Goal: Find specific page/section: Find specific page/section

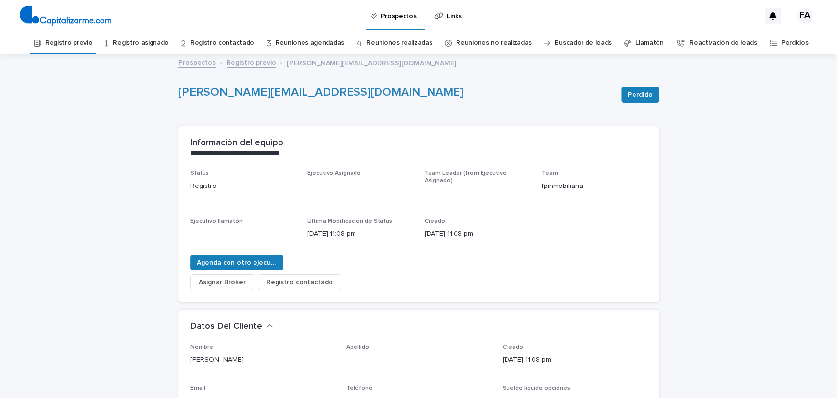
click at [228, 57] on link "Registro previo" at bounding box center [252, 61] width 50 height 11
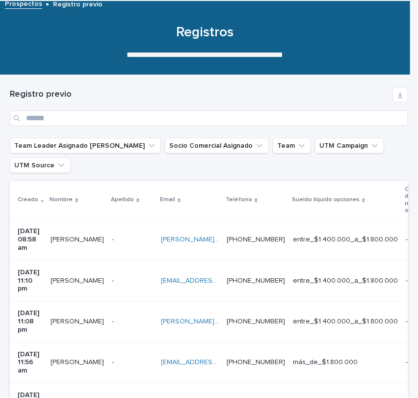
click at [219, 241] on div "[PERSON_NAME][EMAIL_ADDRESS][PERSON_NAME][DOMAIN_NAME] [PERSON_NAME][DOMAIN_NAM…" at bounding box center [190, 239] width 58 height 16
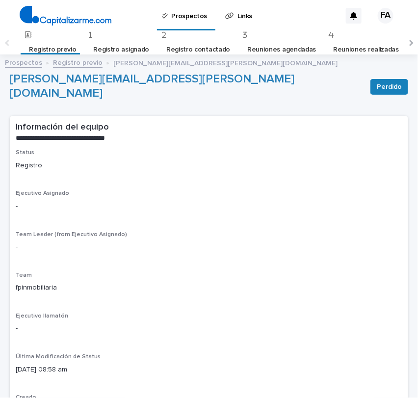
click at [85, 63] on link "Registro previo" at bounding box center [78, 61] width 50 height 11
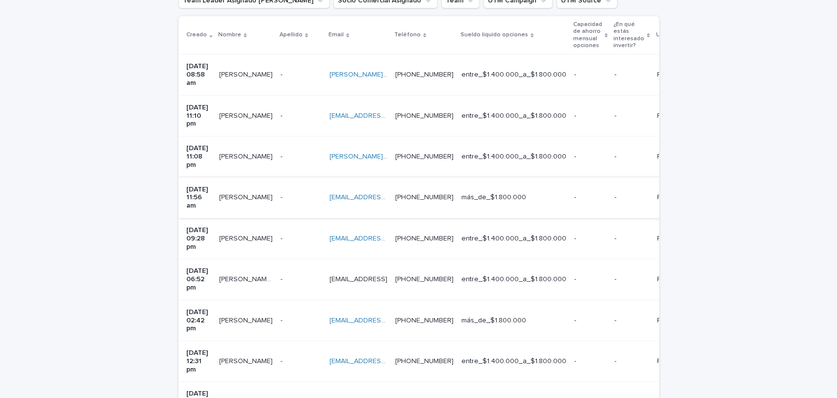
scroll to position [209, 0]
click at [387, 233] on p at bounding box center [358, 237] width 58 height 8
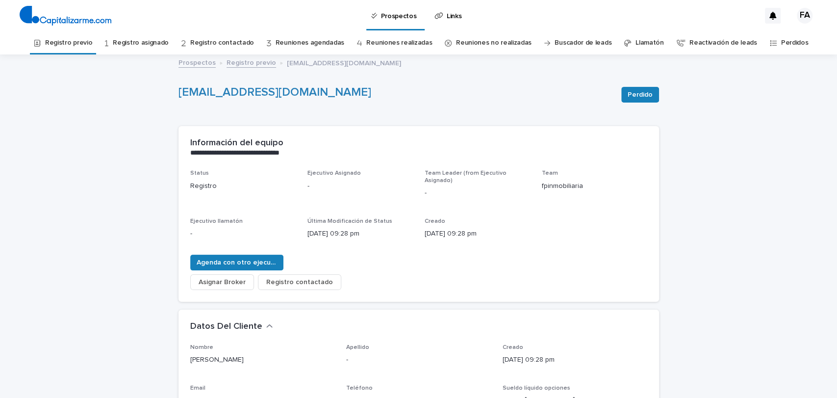
click at [234, 60] on link "Registro previo" at bounding box center [252, 61] width 50 height 11
